Goal: Task Accomplishment & Management: Manage account settings

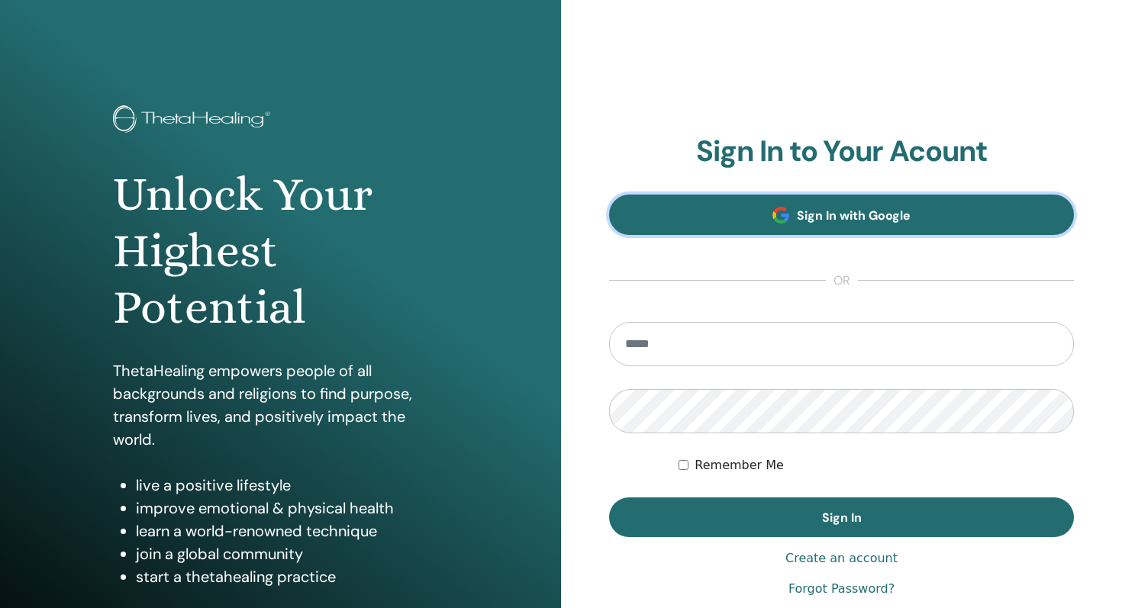
click at [853, 221] on span "Sign In with Google" at bounding box center [854, 216] width 114 height 16
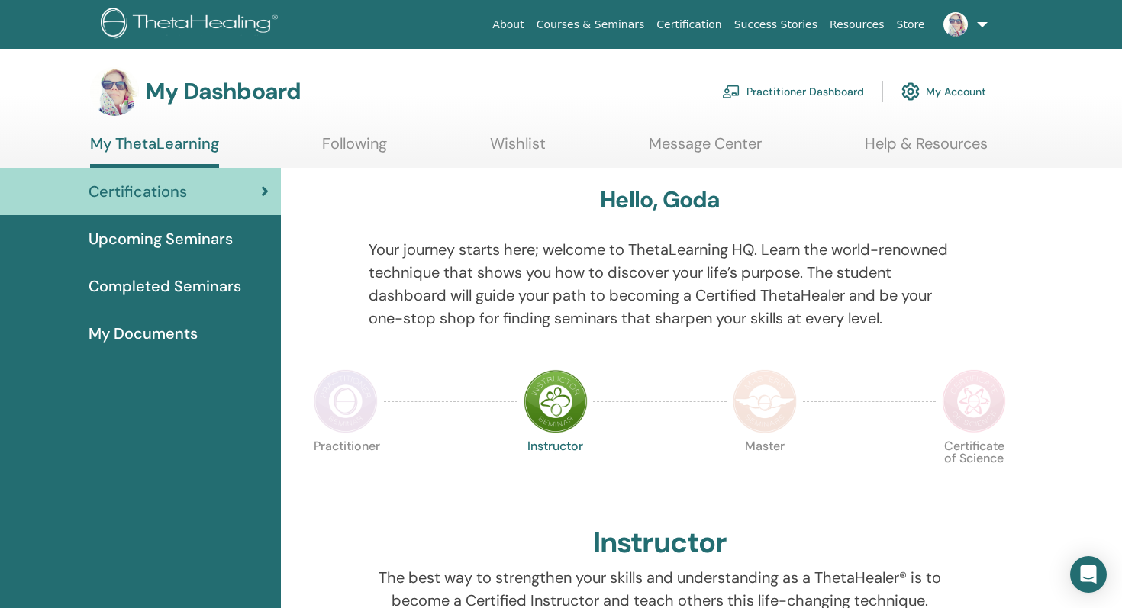
click at [611, 22] on link "Courses & Seminars" at bounding box center [590, 25] width 121 height 28
click at [355, 150] on link "Following" at bounding box center [354, 149] width 65 height 30
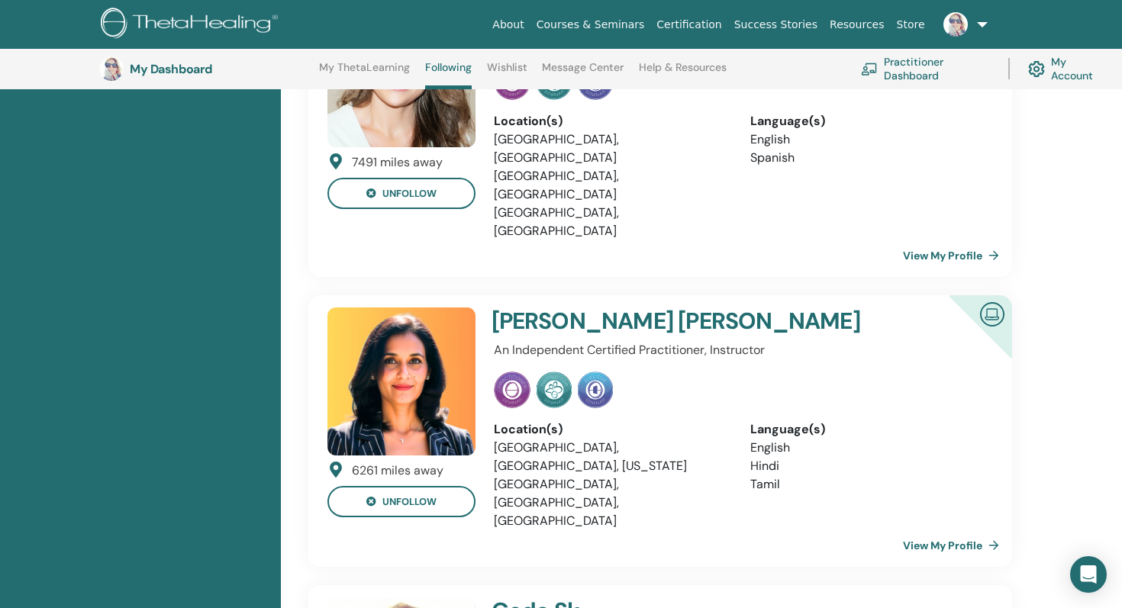
scroll to position [2606, 0]
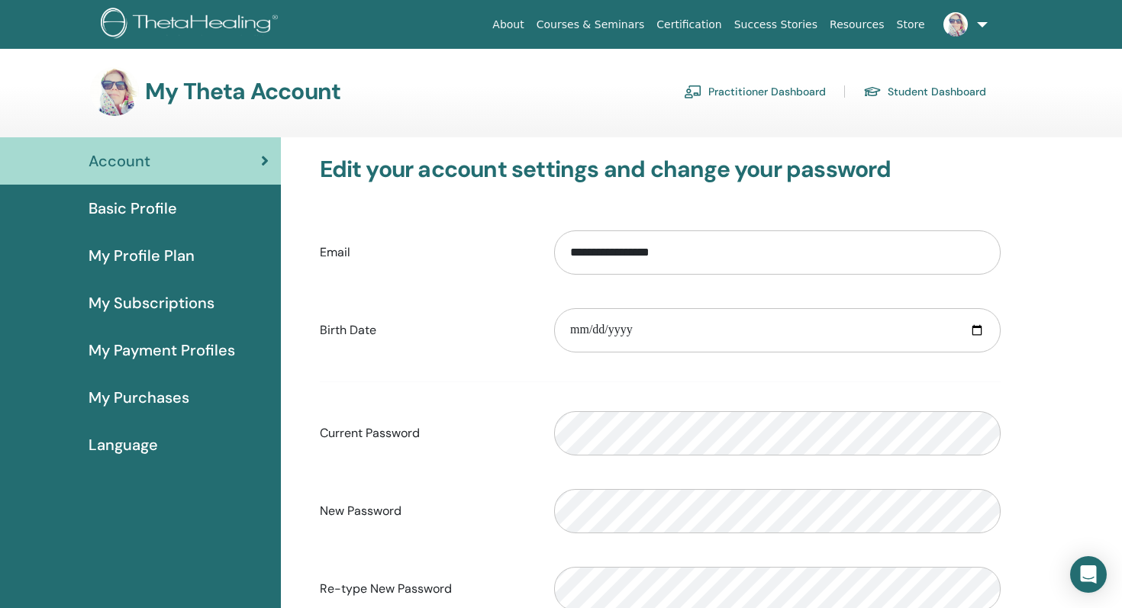
click at [143, 214] on span "Basic Profile" at bounding box center [133, 208] width 89 height 23
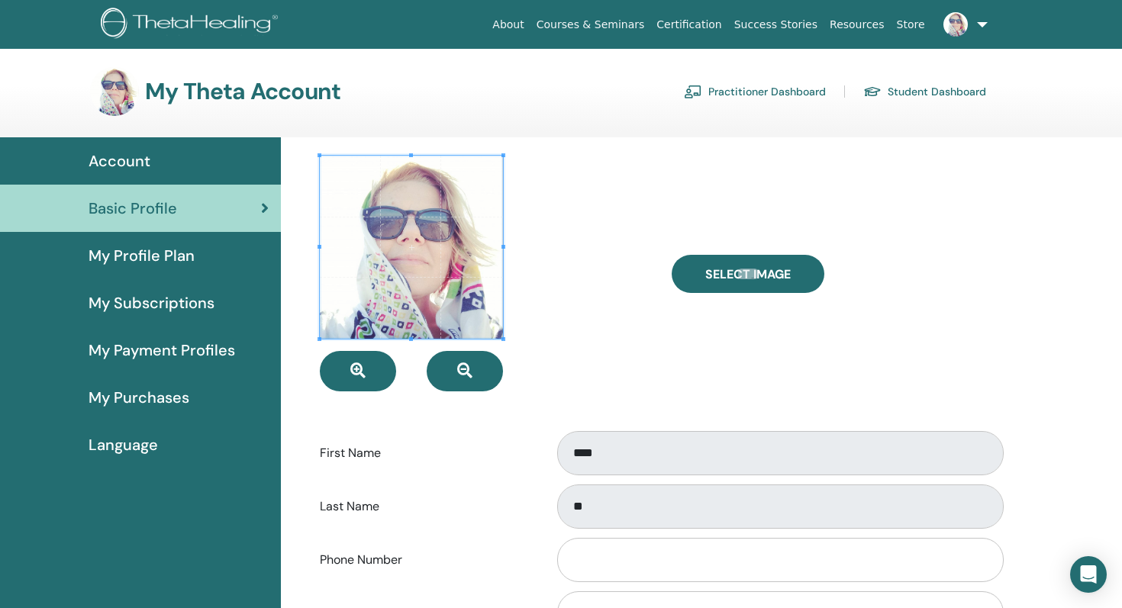
click at [160, 266] on span "My Profile Plan" at bounding box center [142, 255] width 106 height 23
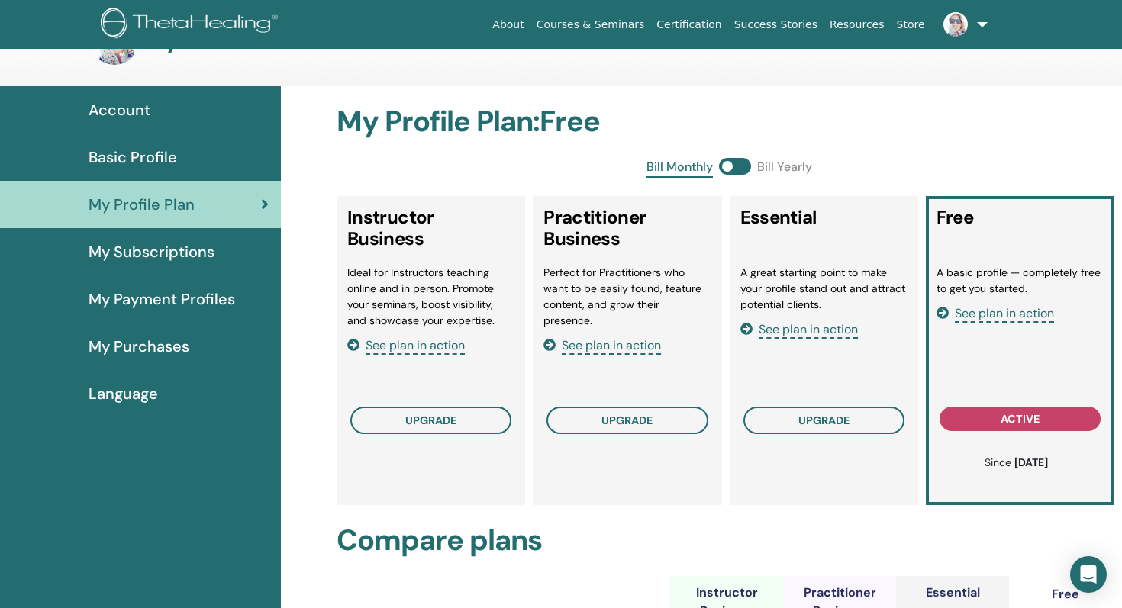
scroll to position [53, 0]
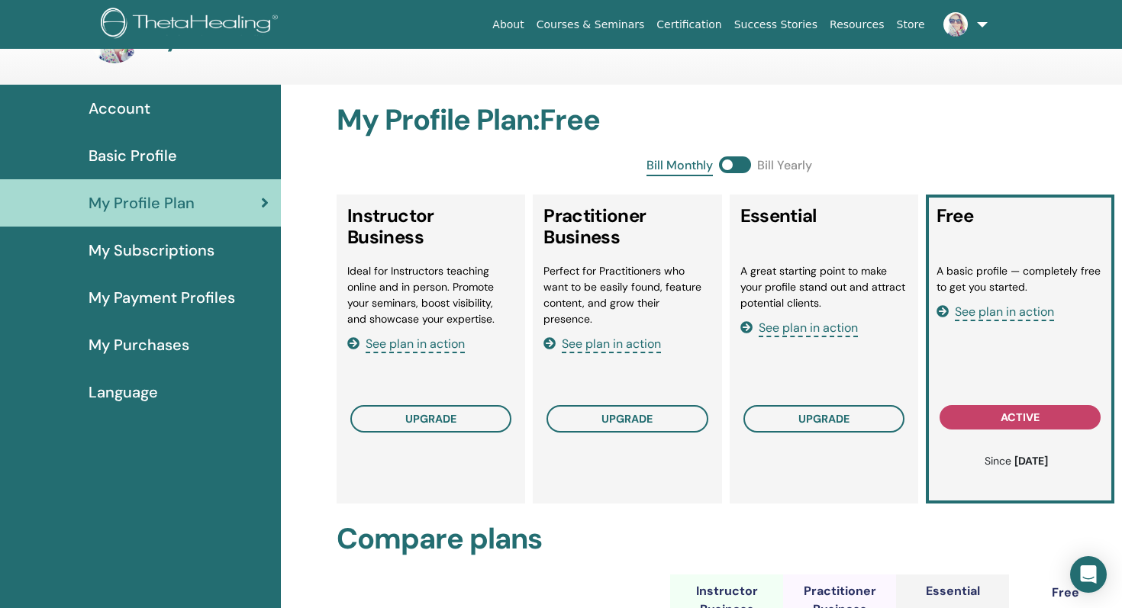
click at [132, 258] on span "My Subscriptions" at bounding box center [152, 250] width 126 height 23
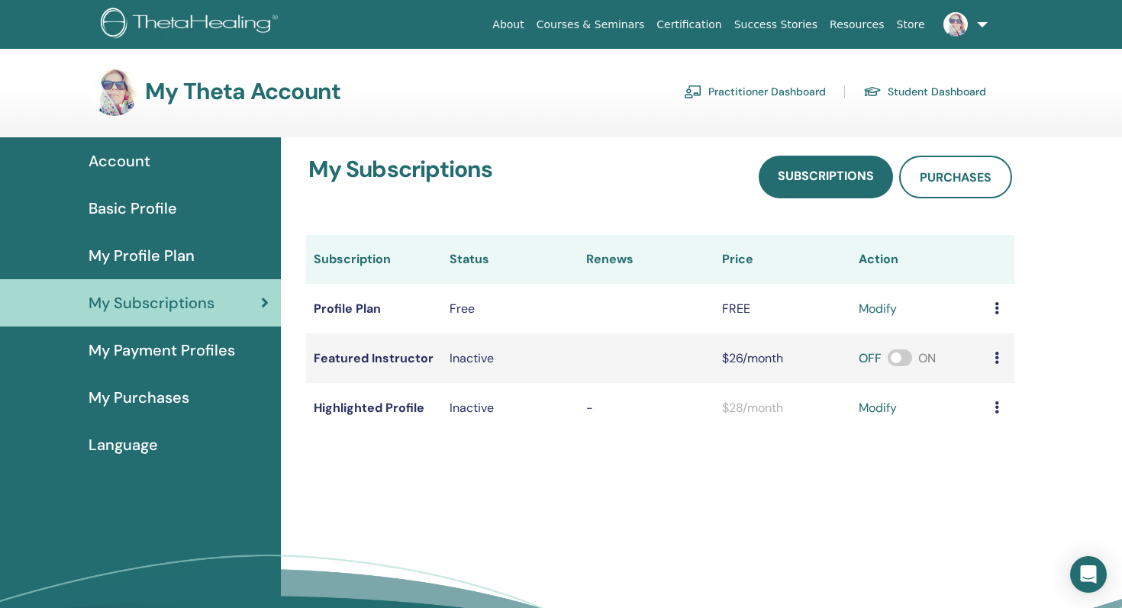
click at [171, 358] on span "My Payment Profiles" at bounding box center [162, 350] width 147 height 23
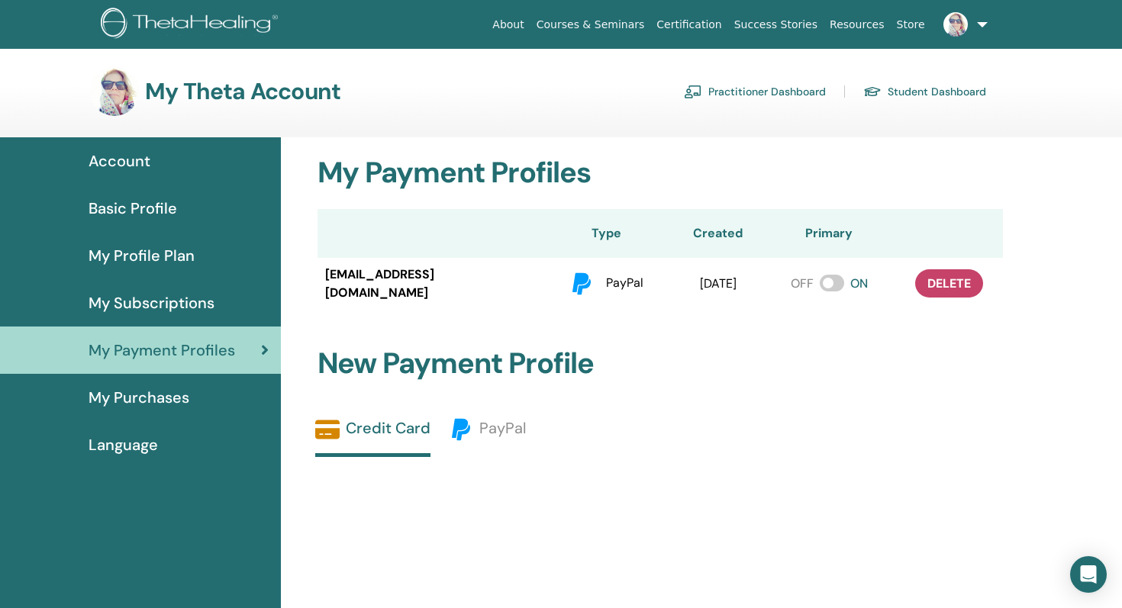
click at [168, 402] on span "My Purchases" at bounding box center [139, 397] width 101 height 23
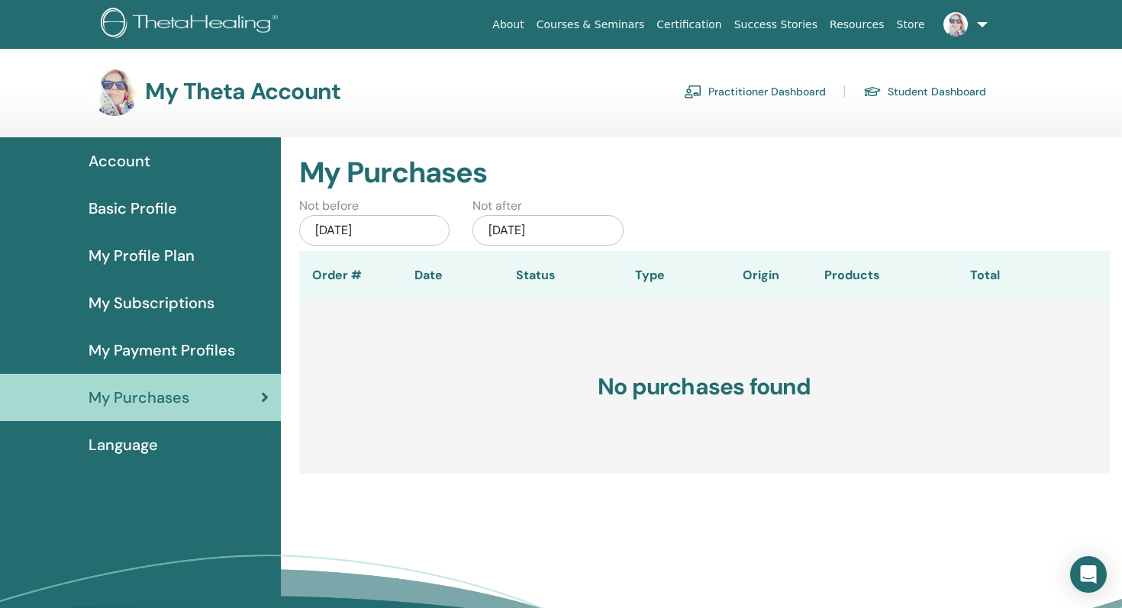
click at [151, 450] on span "Language" at bounding box center [123, 445] width 69 height 23
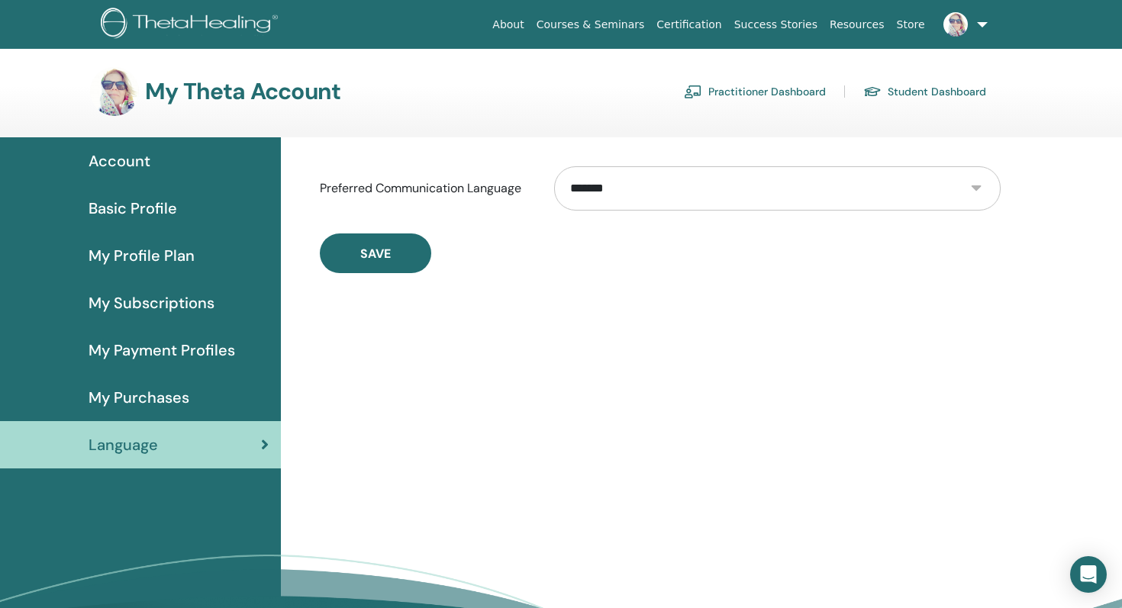
click at [771, 89] on link "Practitioner Dashboard" at bounding box center [755, 91] width 142 height 24
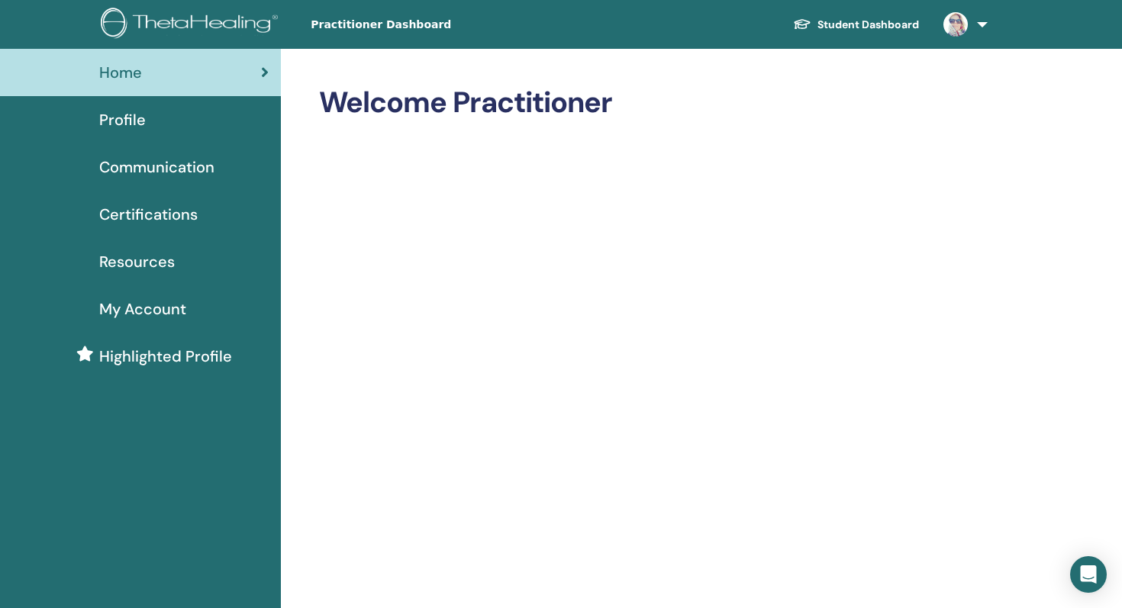
click at [115, 131] on link "Profile" at bounding box center [140, 119] width 281 height 47
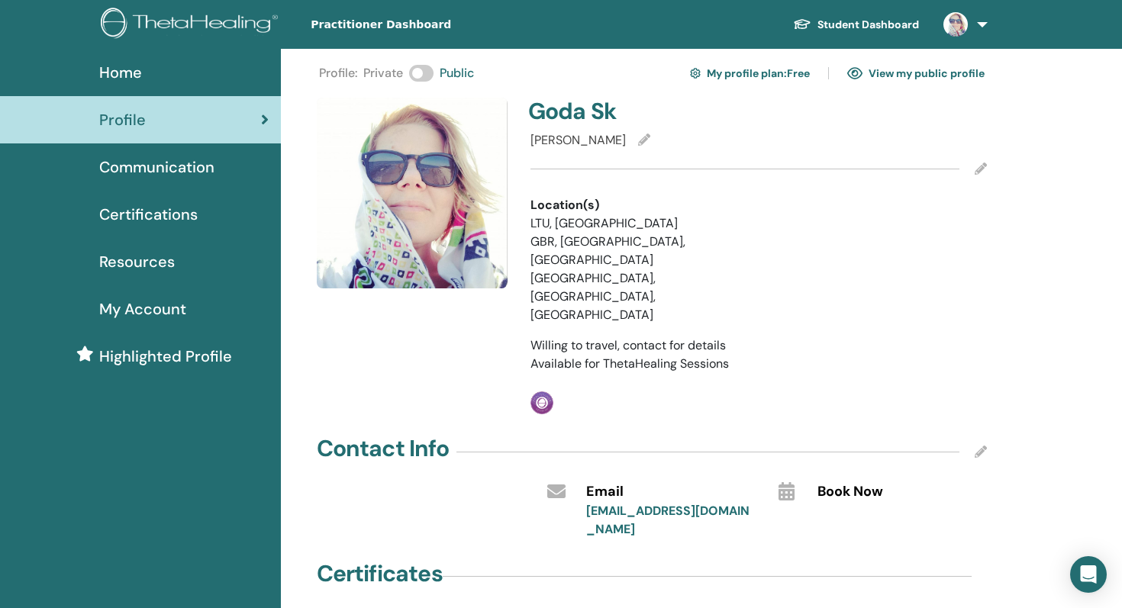
click at [638, 140] on icon at bounding box center [644, 140] width 12 height 12
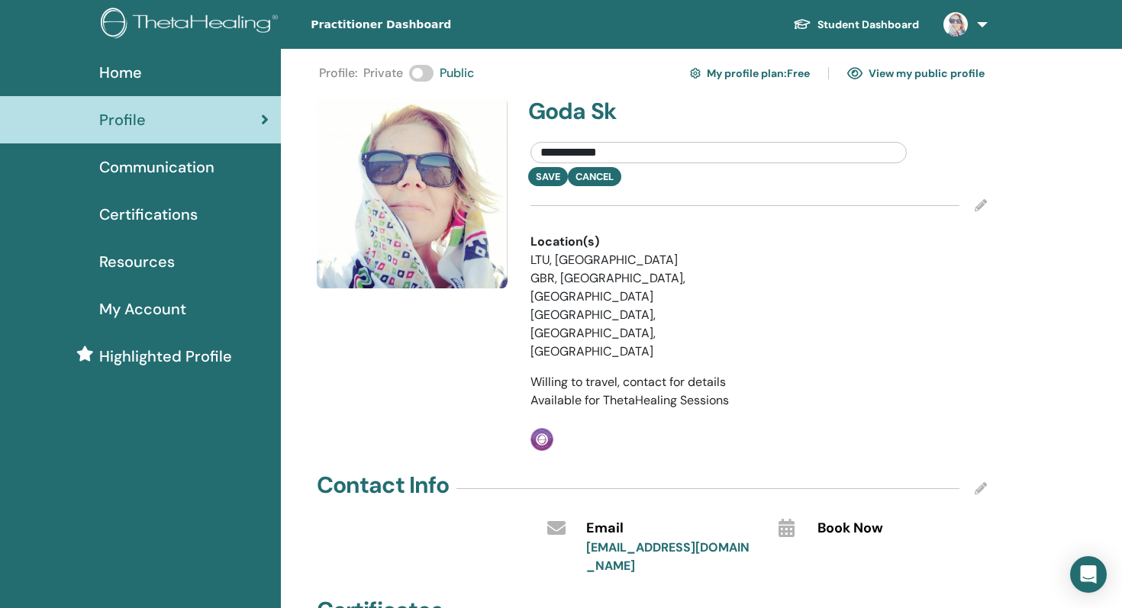
click at [635, 161] on input "**********" at bounding box center [718, 152] width 377 height 21
paste input "**********"
click at [623, 156] on input "**********" at bounding box center [718, 152] width 377 height 21
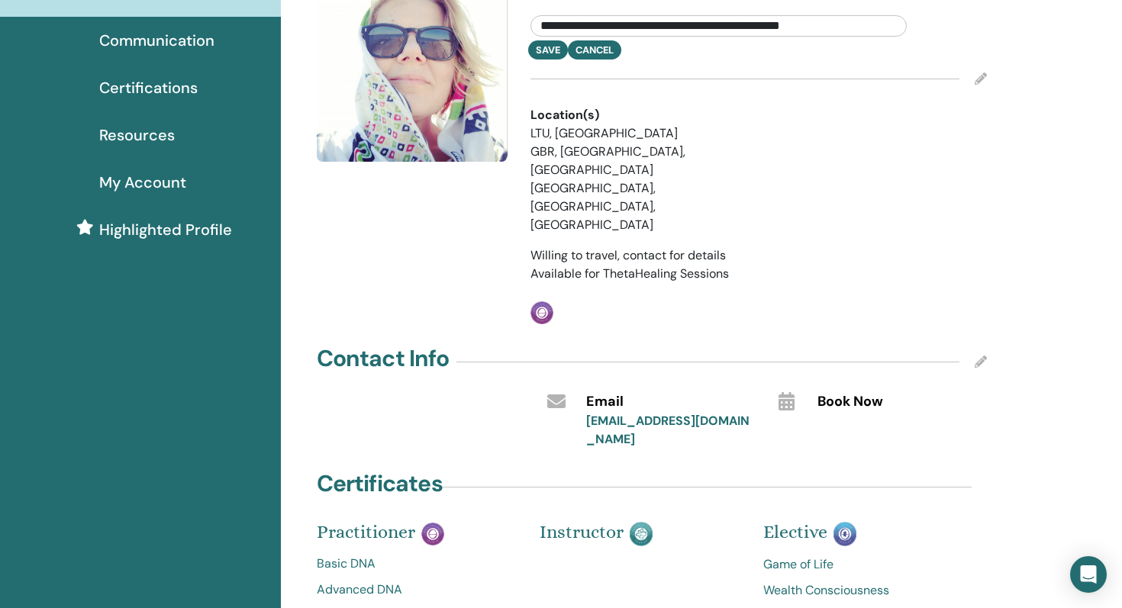
scroll to position [116, 0]
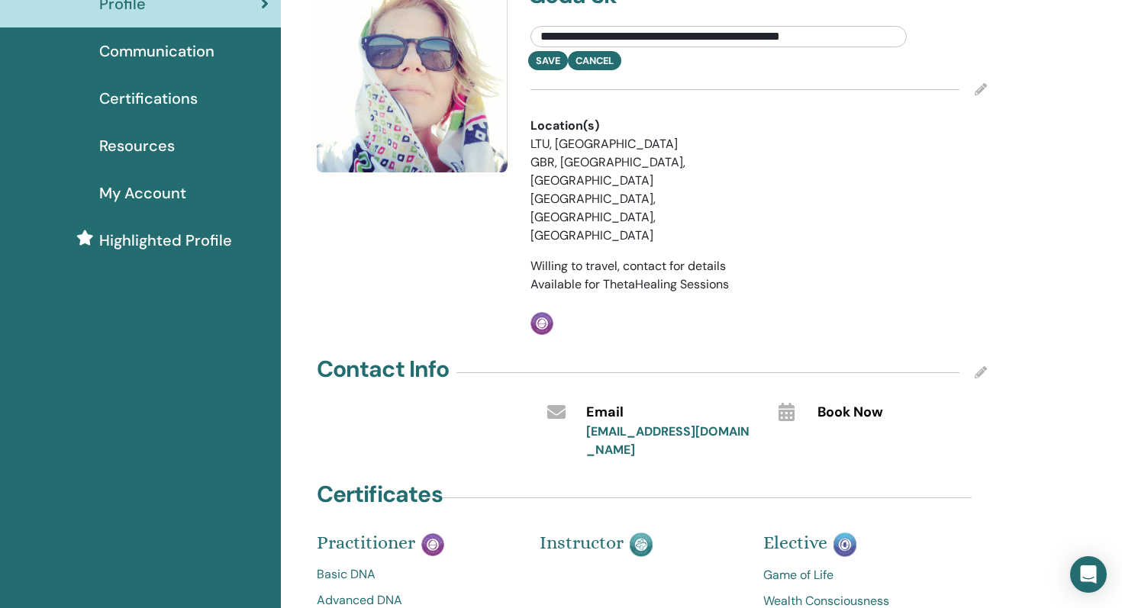
type input "**********"
click at [984, 366] on icon at bounding box center [981, 372] width 12 height 12
click at [960, 355] on span "Save" at bounding box center [953, 363] width 24 height 16
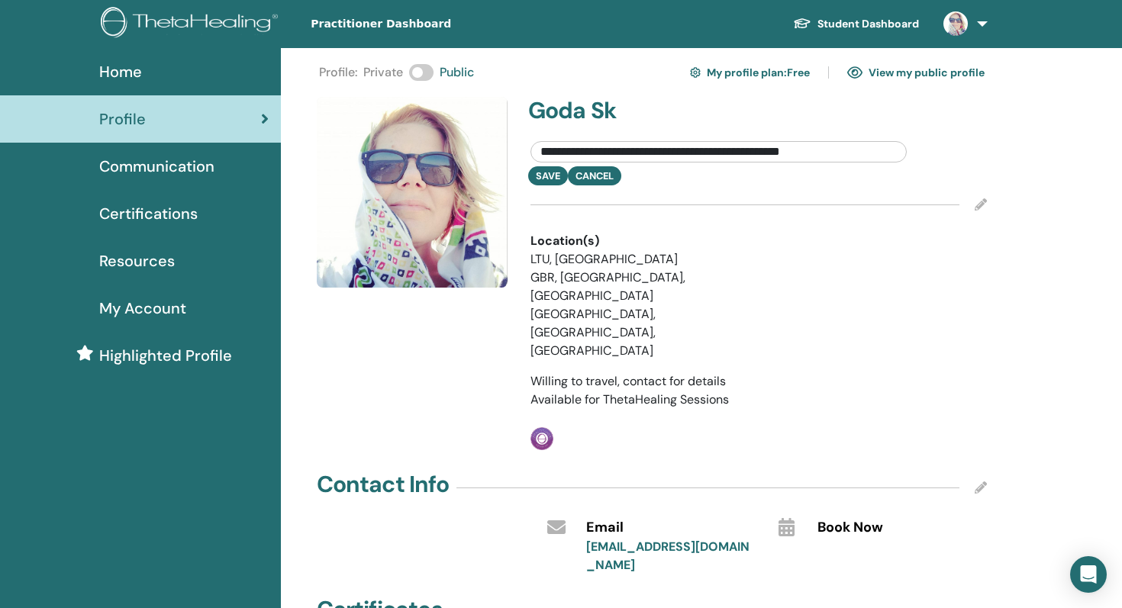
scroll to position [0, 0]
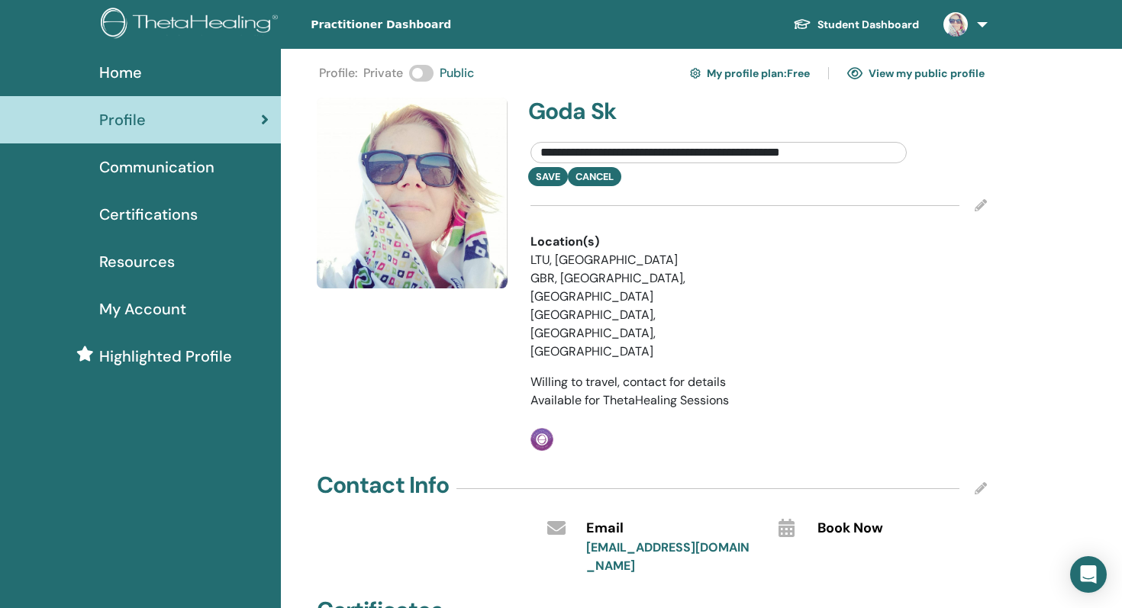
click at [123, 74] on span "Home" at bounding box center [120, 72] width 43 height 23
